Goal: Find specific page/section: Find specific page/section

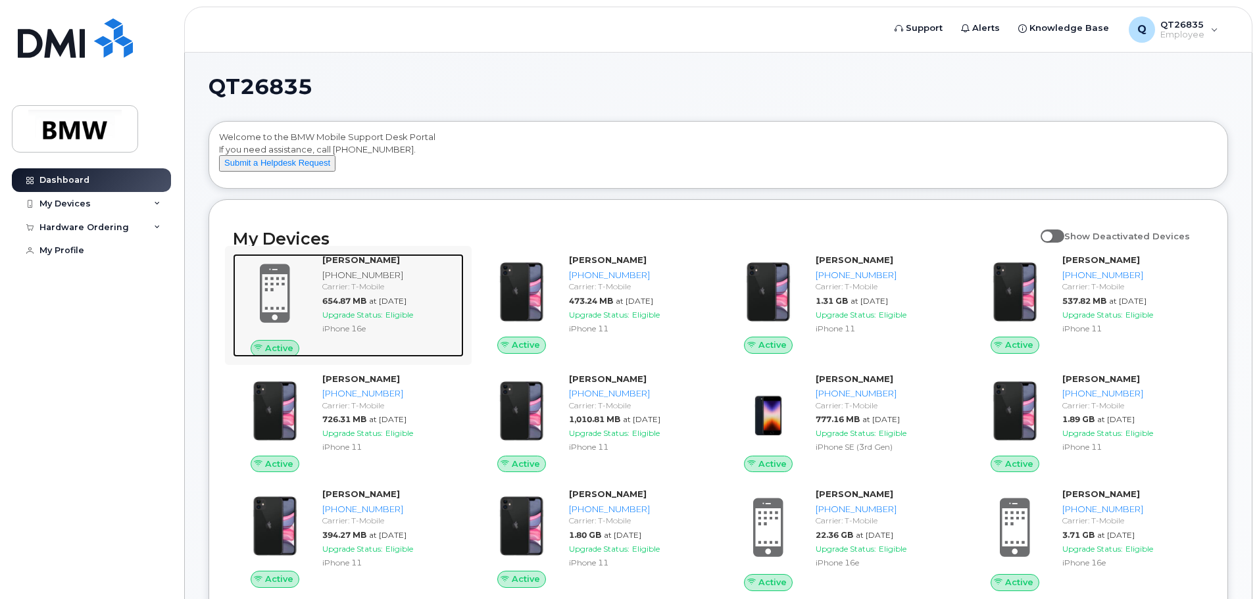
click at [275, 308] on span at bounding box center [274, 294] width 63 height 66
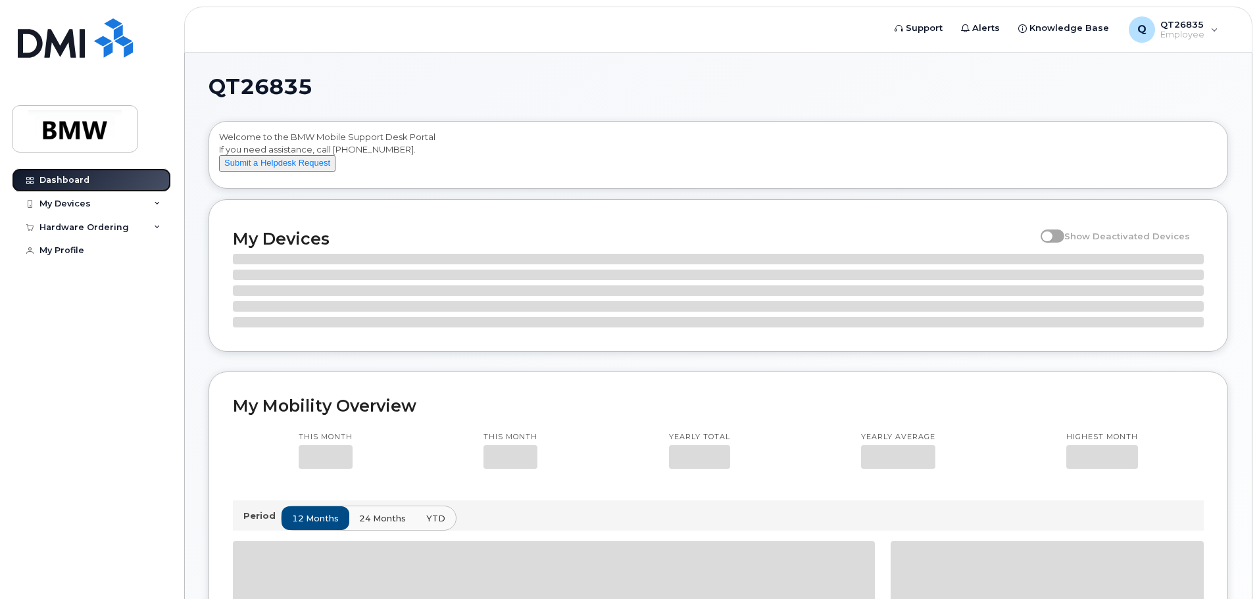
click at [52, 176] on div "Dashboard" at bounding box center [64, 180] width 50 height 11
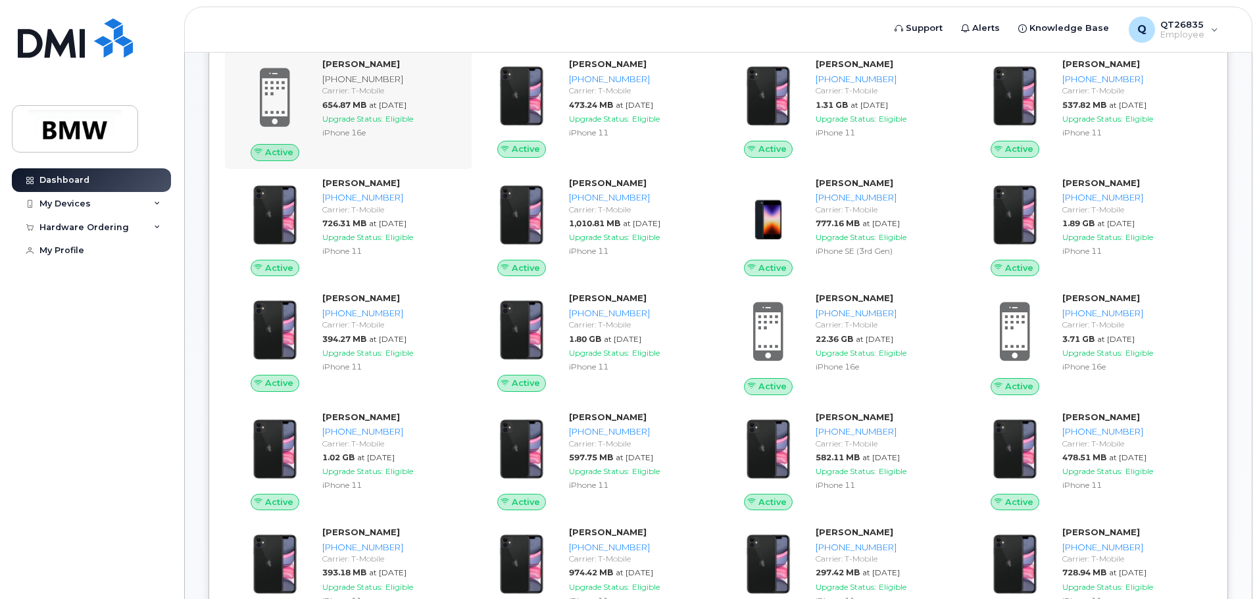
scroll to position [132, 0]
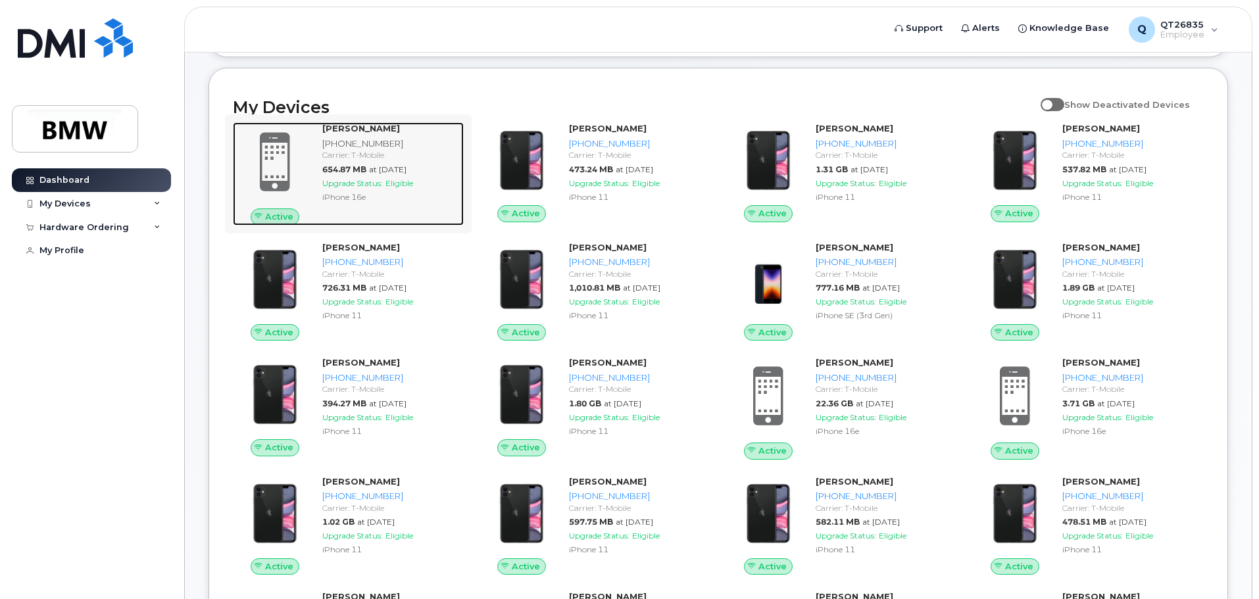
click at [280, 166] on span at bounding box center [274, 162] width 63 height 66
